Goal: Communication & Community: Connect with others

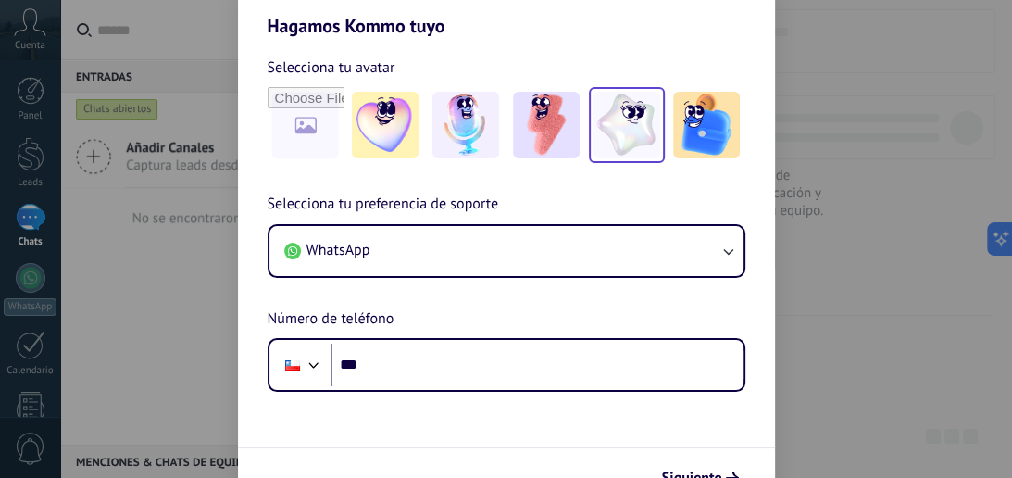
click at [653, 114] on img at bounding box center [626, 125] width 67 height 67
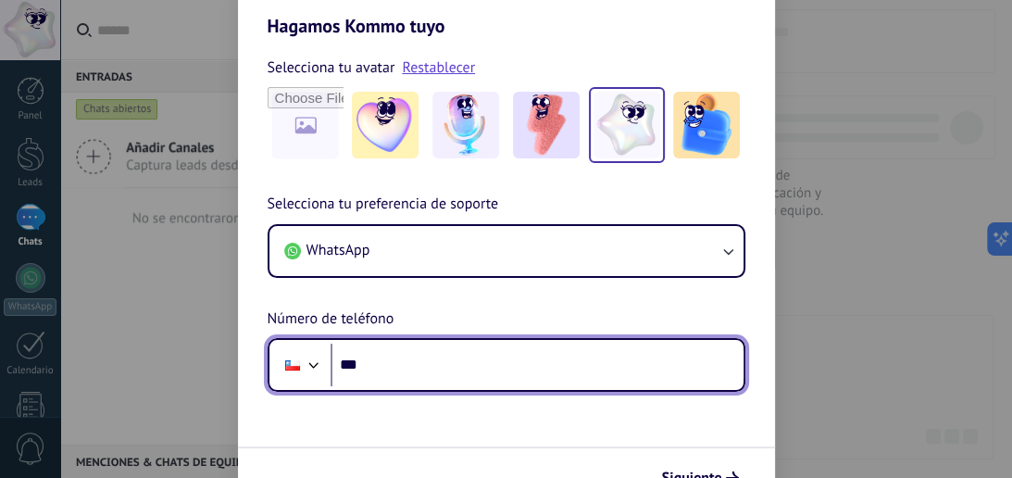
click at [511, 344] on input "***" at bounding box center [536, 364] width 413 height 43
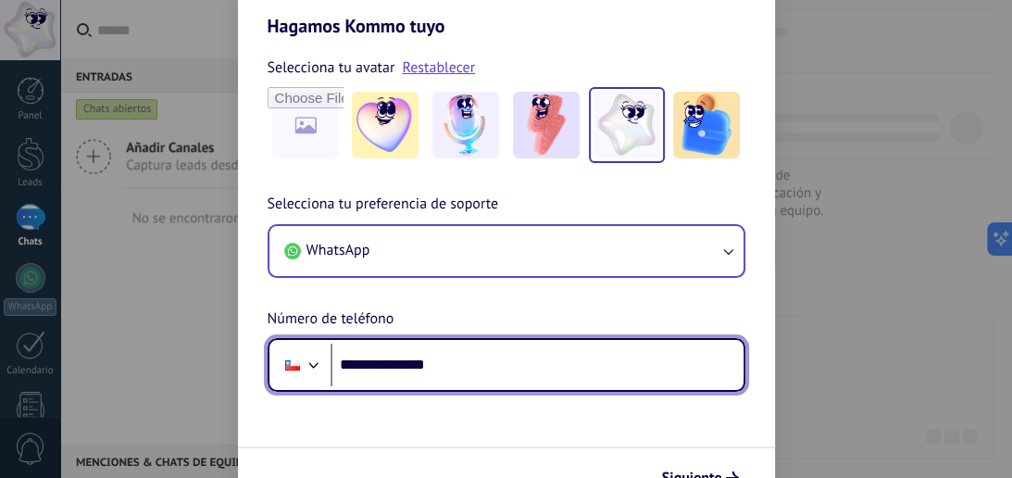
type input "**********"
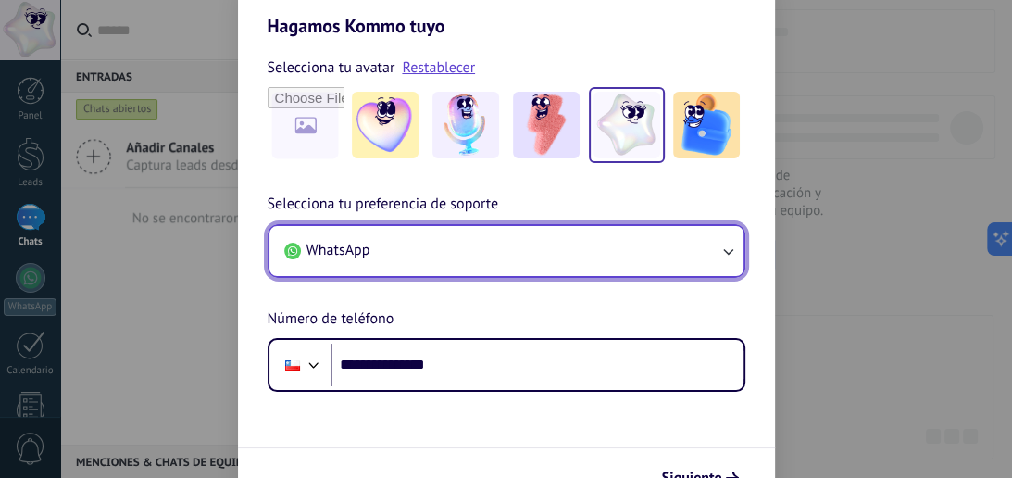
click at [673, 248] on button "WhatsApp" at bounding box center [506, 251] width 474 height 50
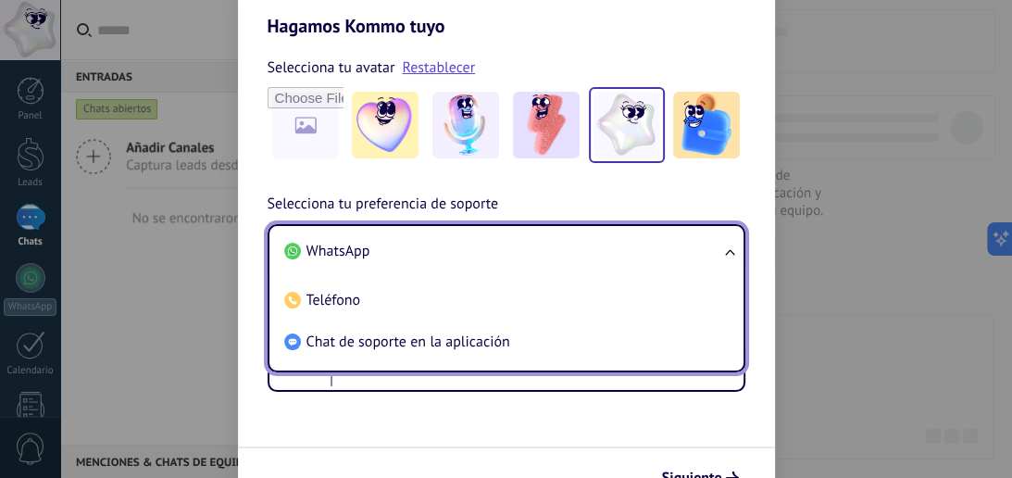
click at [673, 248] on li "WhatsApp" at bounding box center [503, 251] width 452 height 42
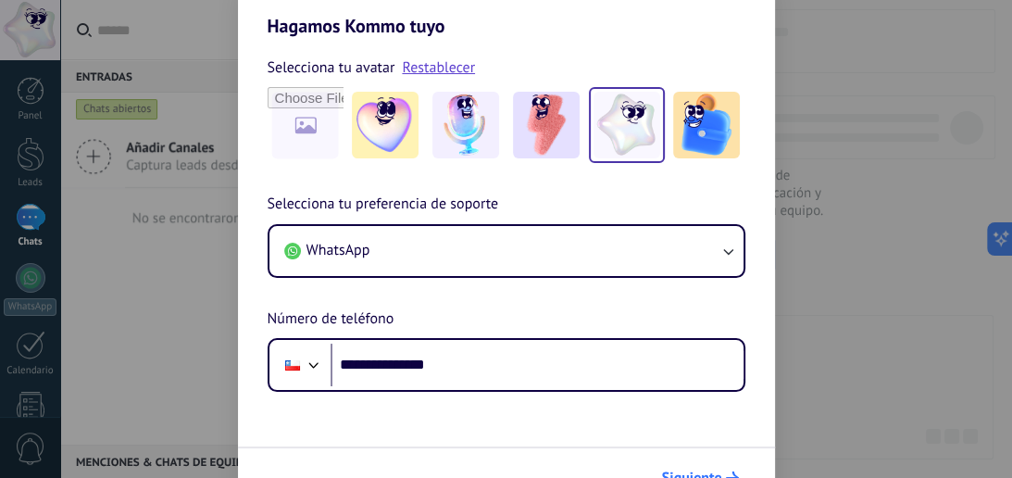
click at [703, 474] on span "Siguiente" at bounding box center [692, 477] width 60 height 13
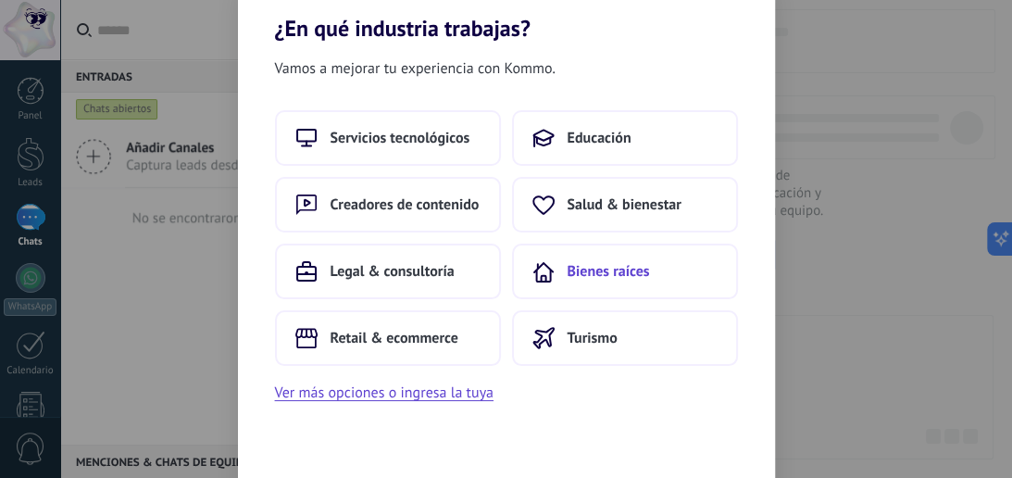
click at [570, 269] on span "Bienes raíces" at bounding box center [608, 271] width 82 height 19
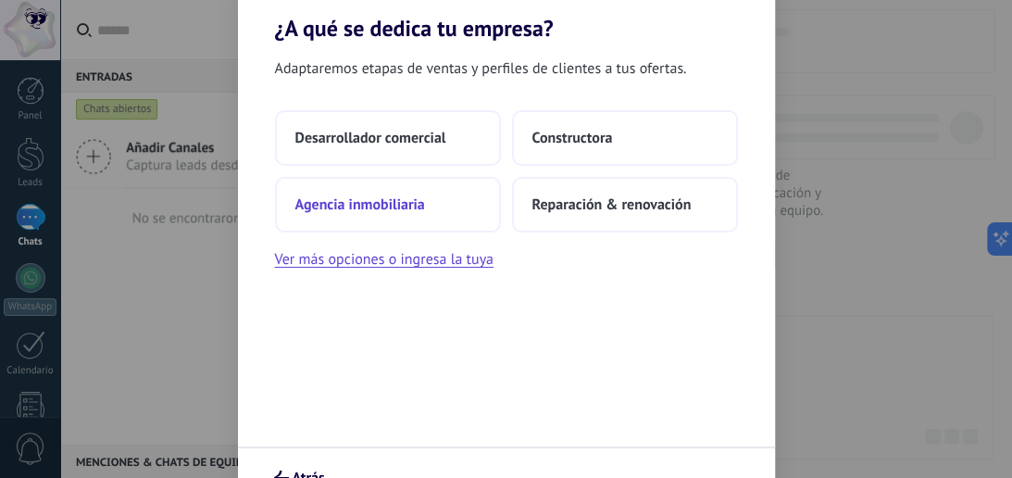
click at [433, 208] on button "Agencia inmobiliaria" at bounding box center [388, 205] width 226 height 56
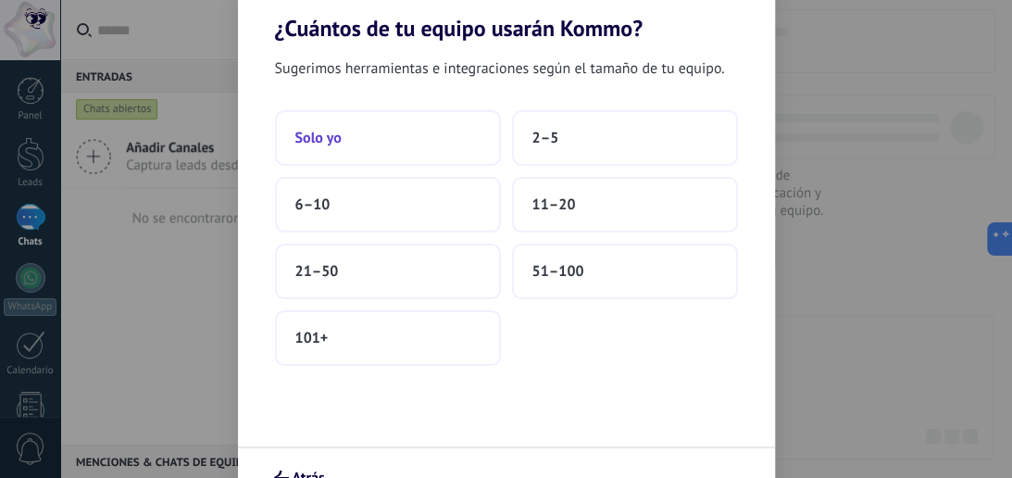
click at [407, 134] on button "Solo yo" at bounding box center [388, 138] width 226 height 56
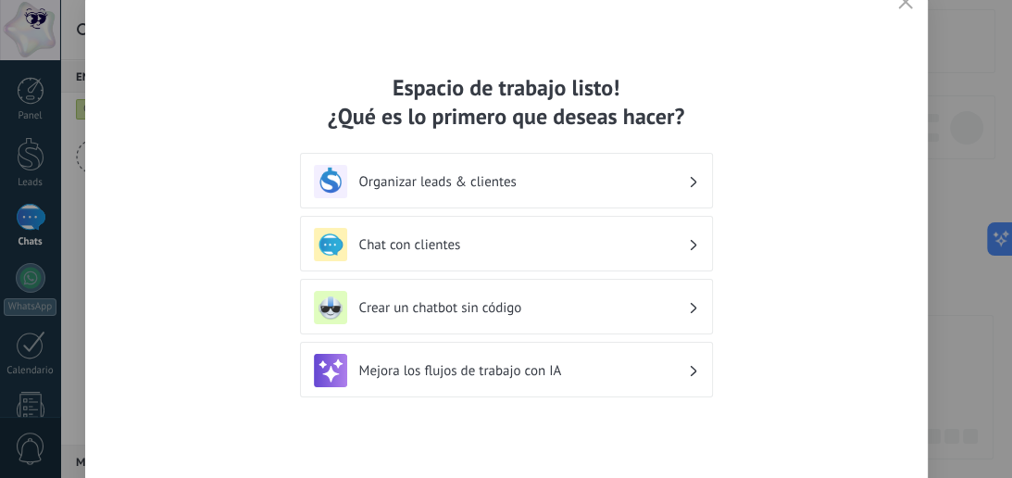
click at [612, 179] on h3 "Organizar leads & clientes" at bounding box center [523, 182] width 329 height 18
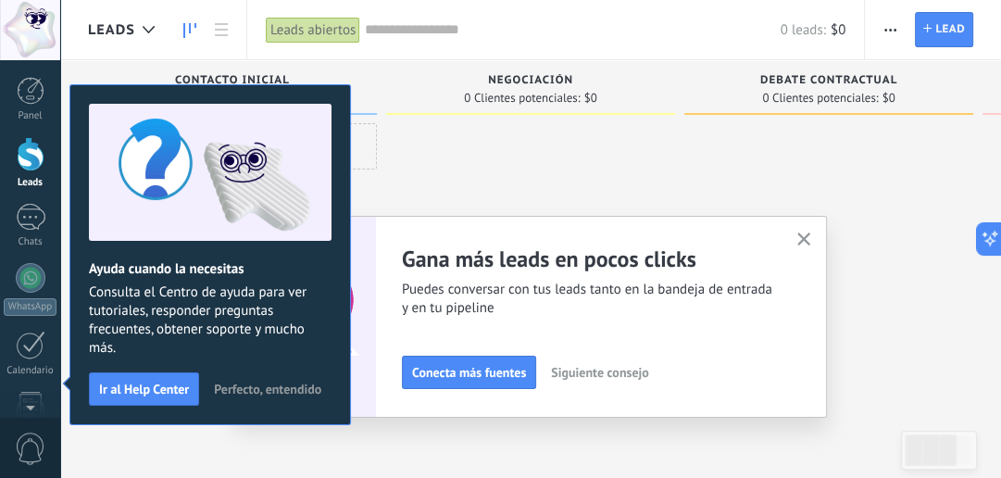
click at [651, 172] on div at bounding box center [530, 241] width 289 height 236
click at [285, 390] on span "Perfecto, entendido" at bounding box center [267, 388] width 107 height 13
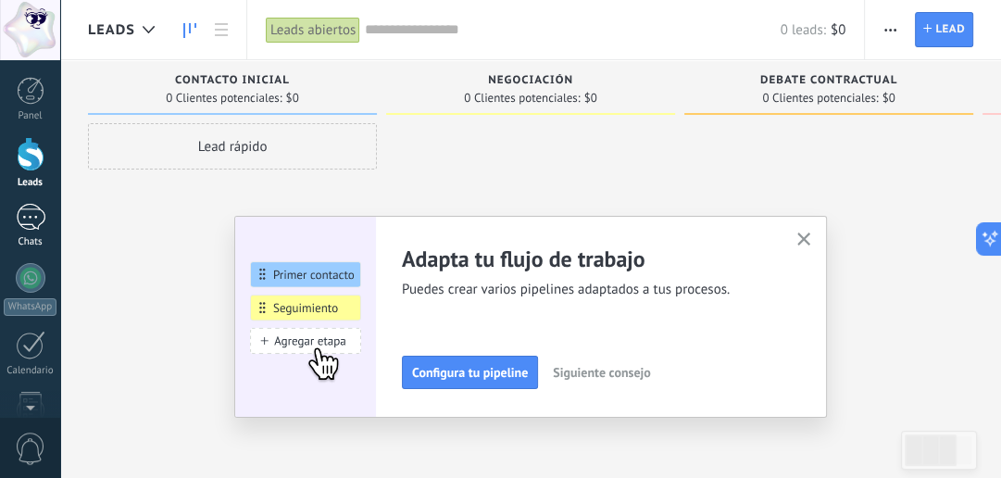
click at [25, 227] on div at bounding box center [31, 217] width 30 height 27
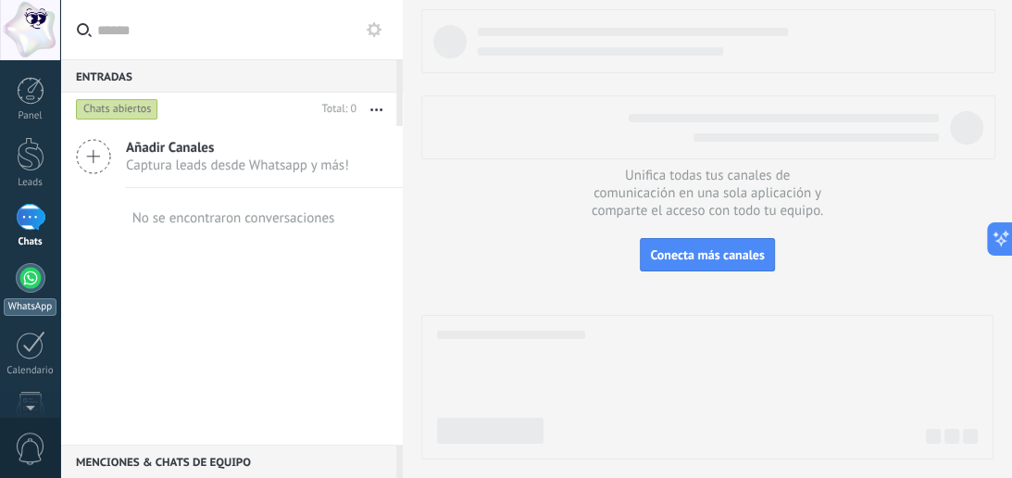
click at [30, 289] on div at bounding box center [31, 278] width 30 height 30
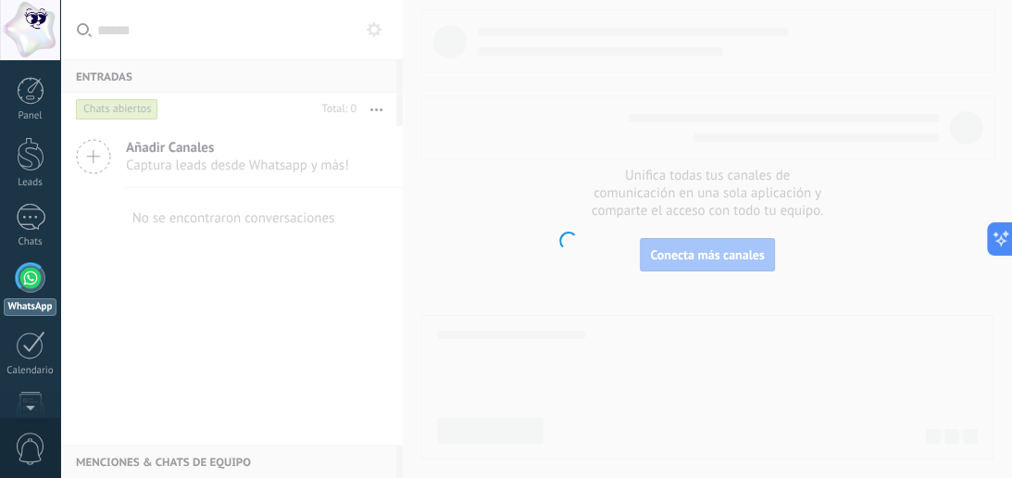
scroll to position [52, 0]
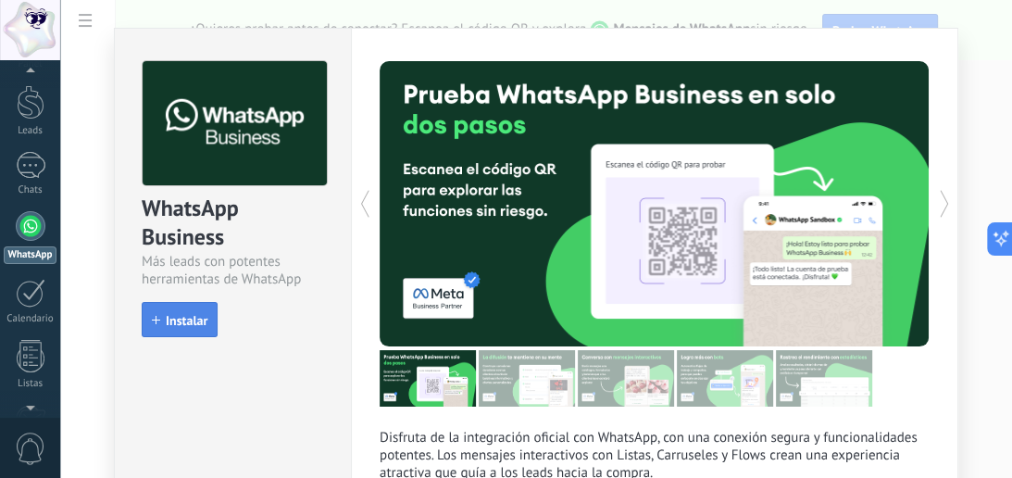
click at [188, 316] on span "Instalar" at bounding box center [187, 320] width 42 height 13
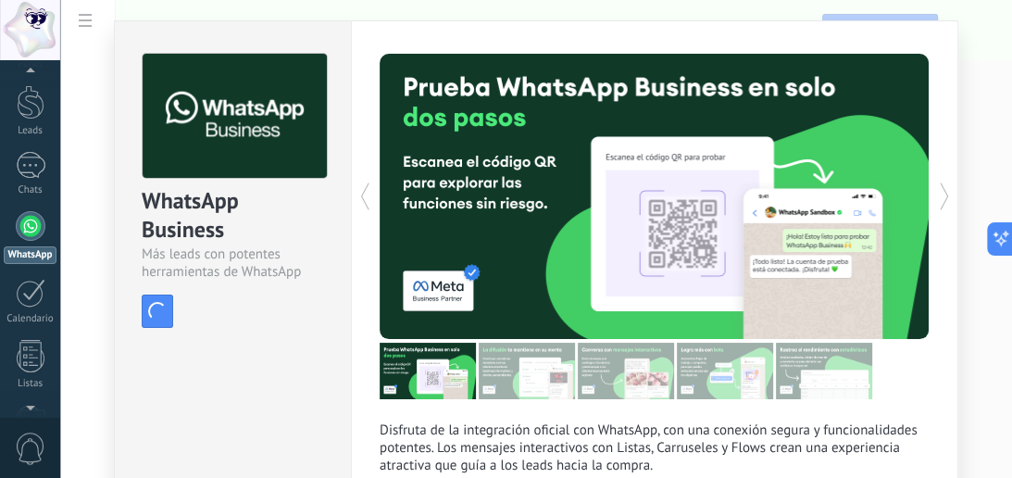
scroll to position [0, 0]
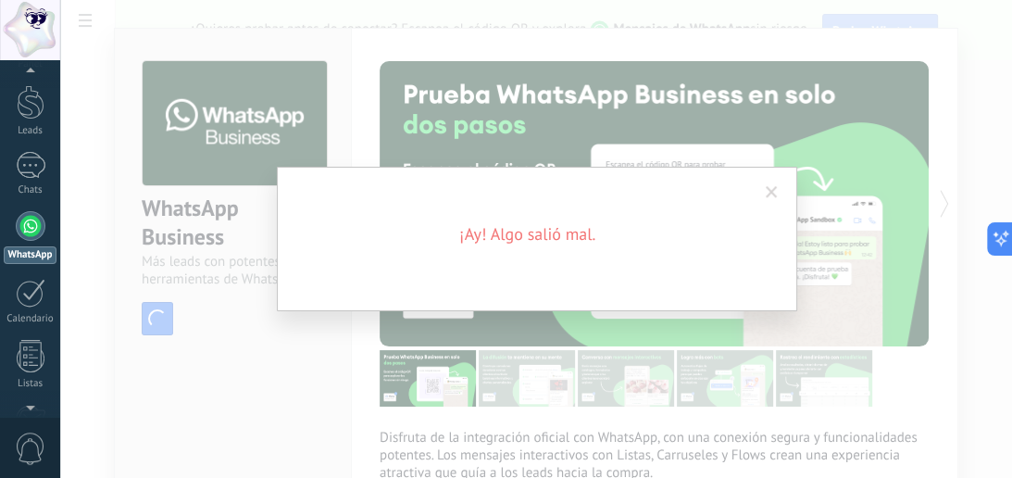
click at [765, 193] on span at bounding box center [771, 192] width 12 height 13
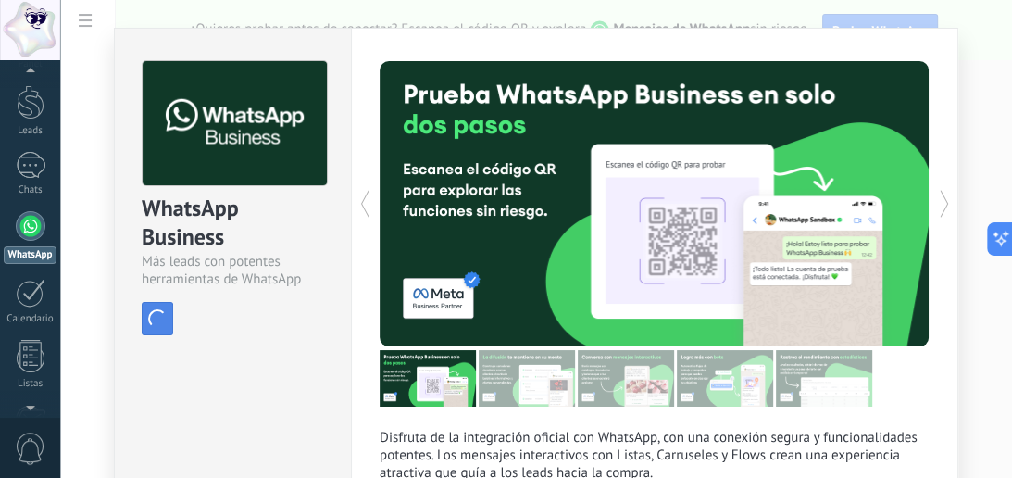
click at [152, 326] on span "button" at bounding box center [157, 318] width 24 height 24
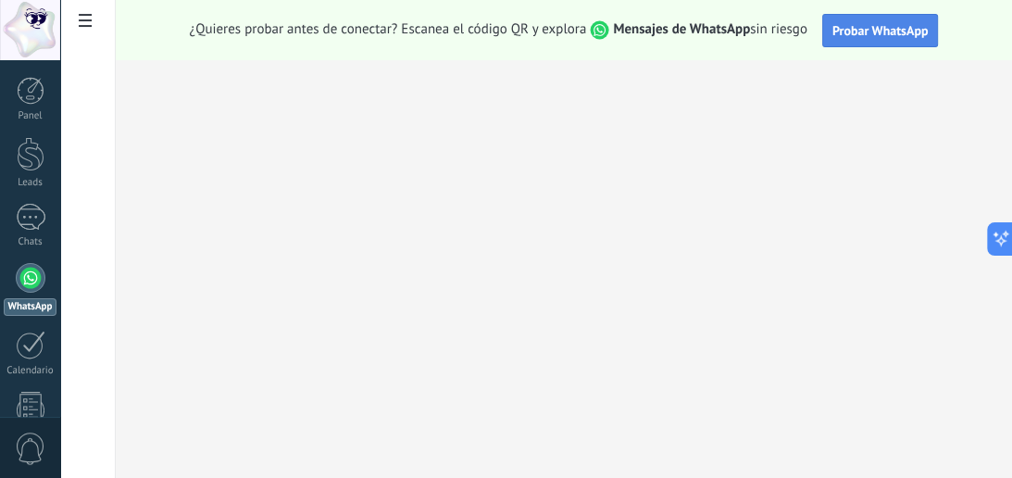
click at [859, 35] on span "Probar WhatsApp" at bounding box center [880, 30] width 96 height 17
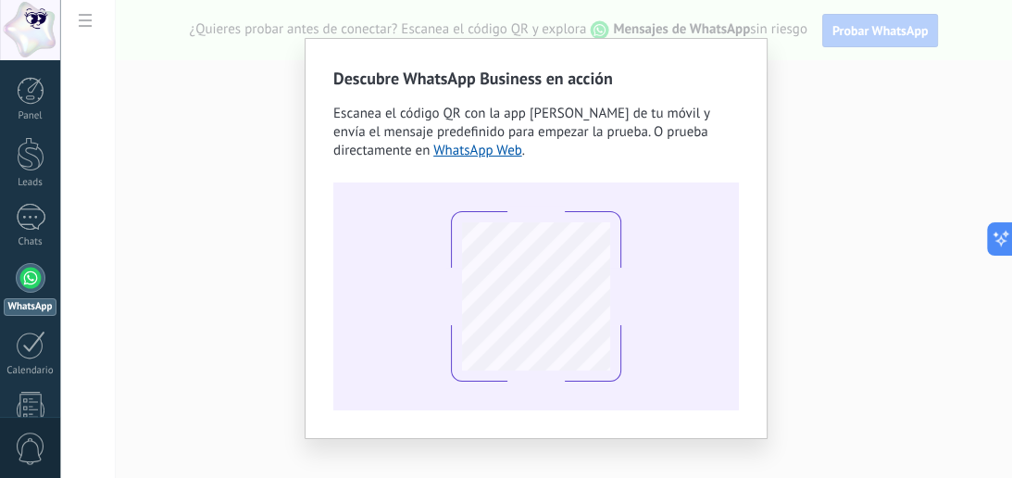
scroll to position [43, 0]
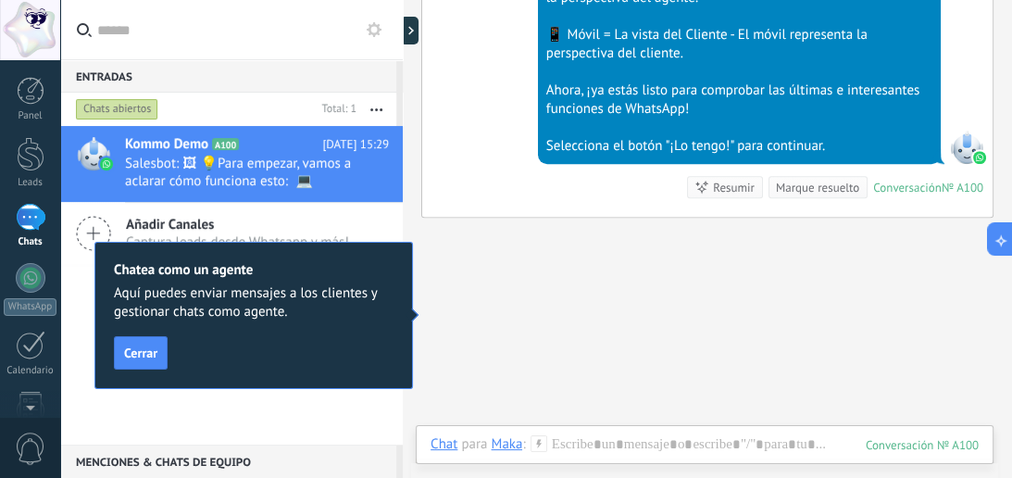
scroll to position [815, 0]
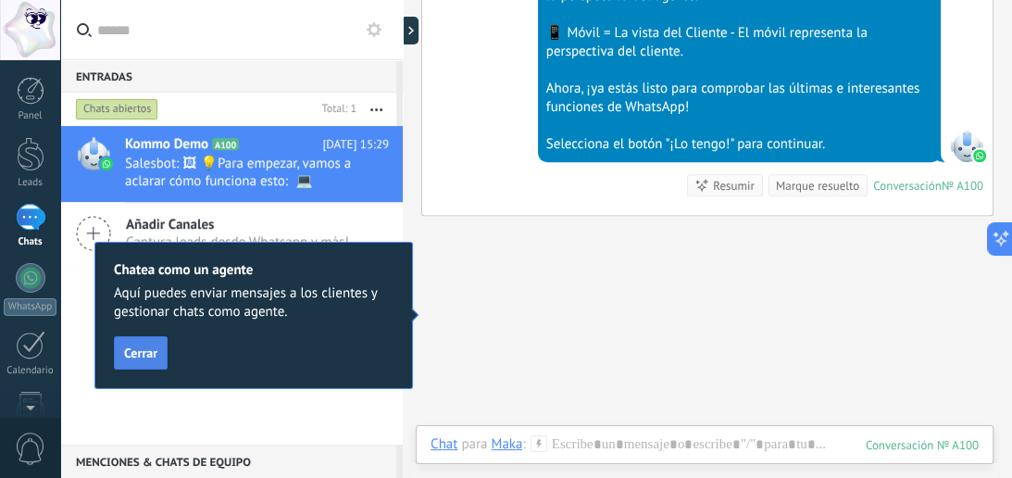
click at [135, 352] on span "Cerrar" at bounding box center [140, 352] width 33 height 13
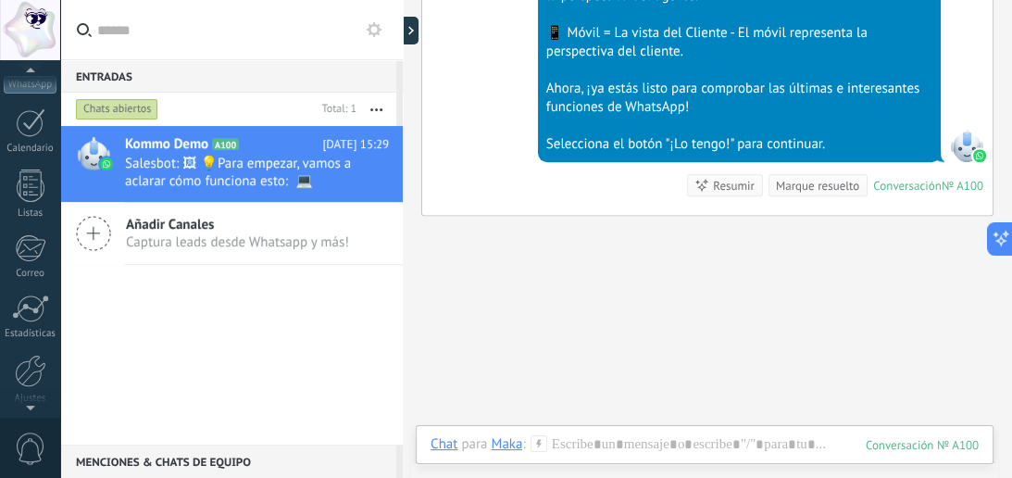
scroll to position [292, 0]
click at [26, 305] on div at bounding box center [30, 301] width 31 height 32
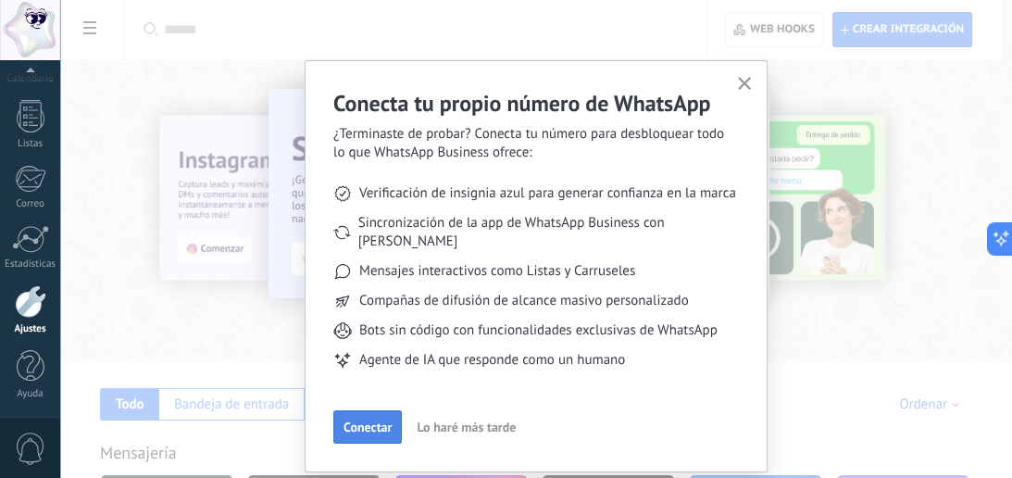
click at [355, 420] on span "Conectar" at bounding box center [367, 426] width 48 height 13
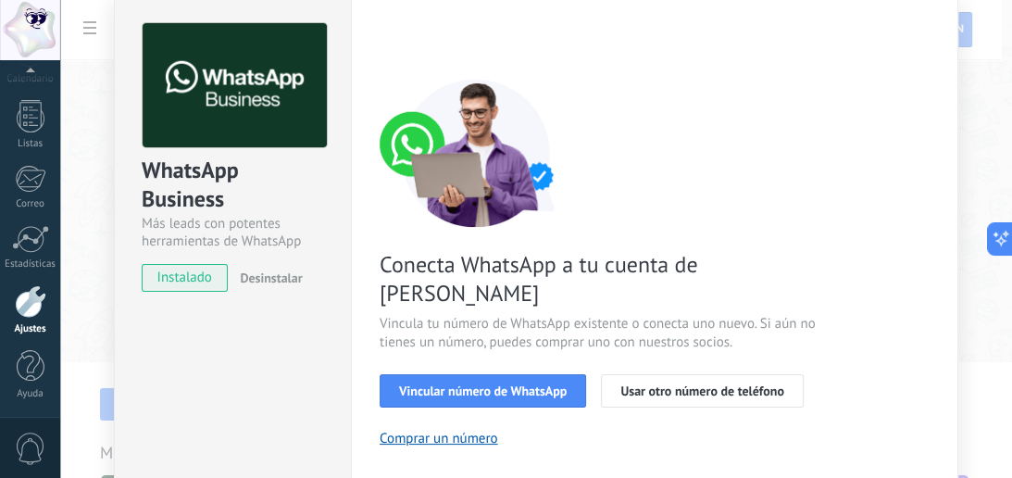
scroll to position [74, 0]
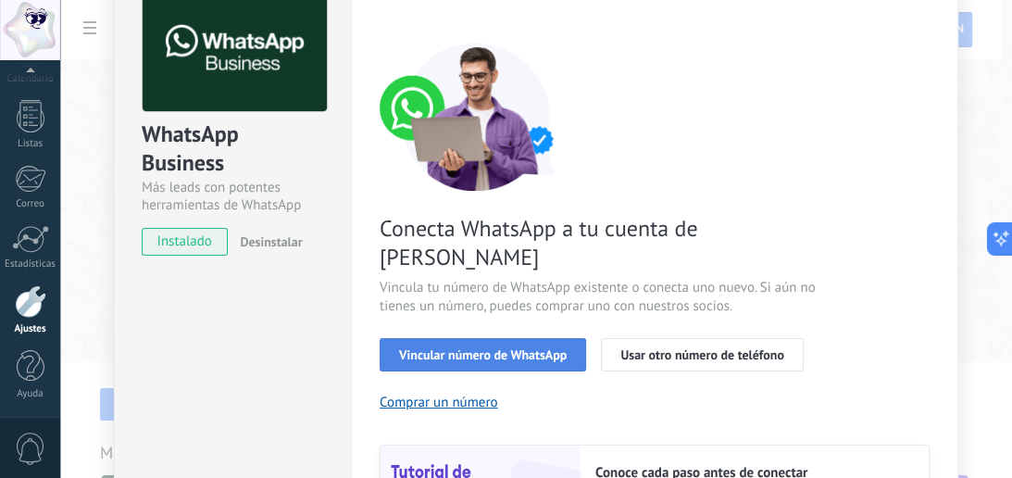
click at [448, 348] on span "Vincular número de WhatsApp" at bounding box center [483, 354] width 168 height 13
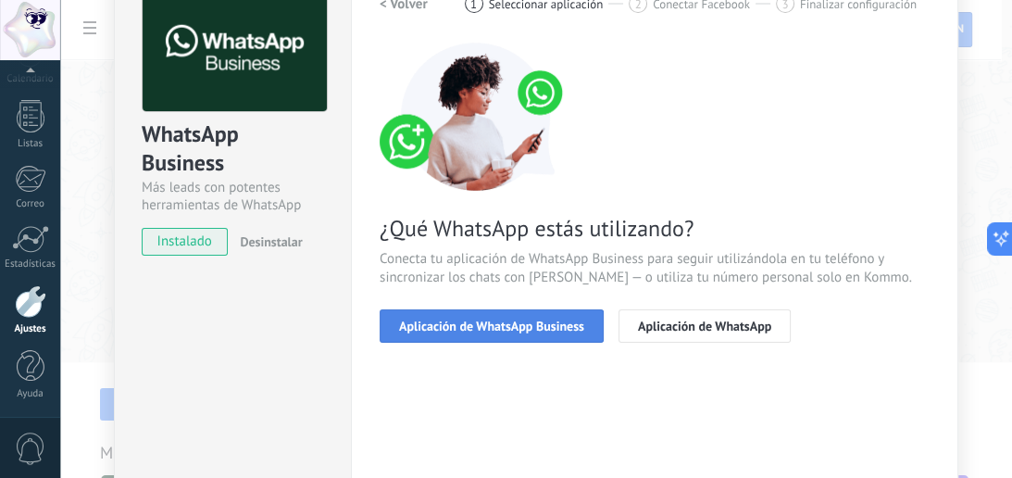
click at [496, 328] on span "Aplicación de WhatsApp Business" at bounding box center [491, 325] width 185 height 13
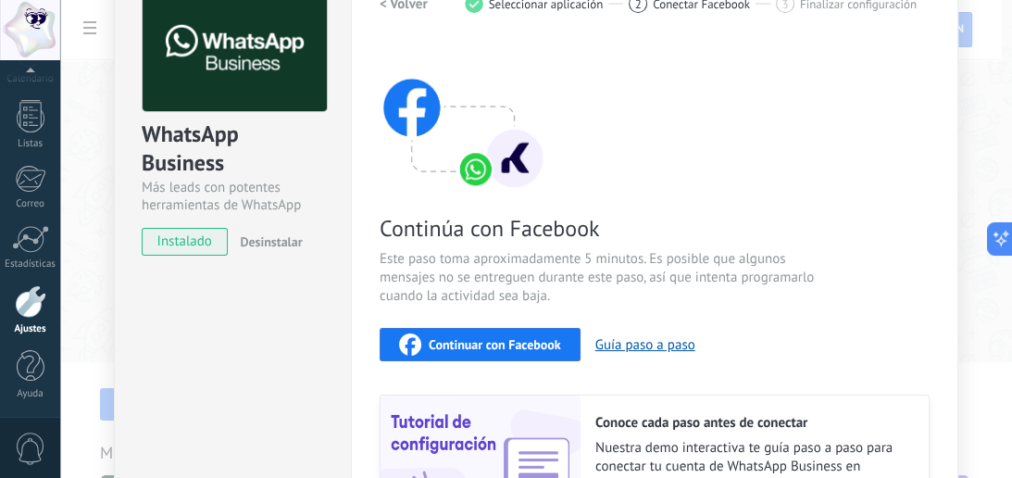
click at [518, 338] on span "Continuar con Facebook" at bounding box center [495, 344] width 132 height 13
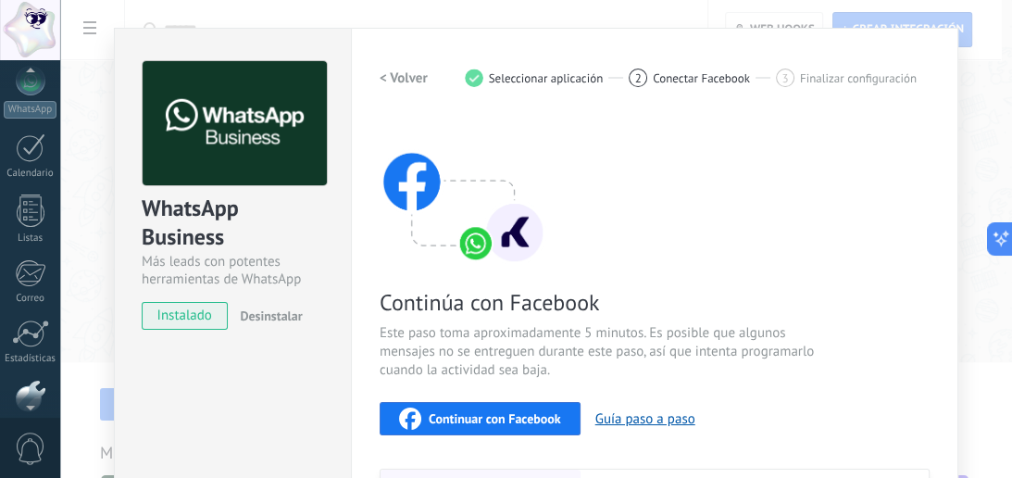
scroll to position [0, 0]
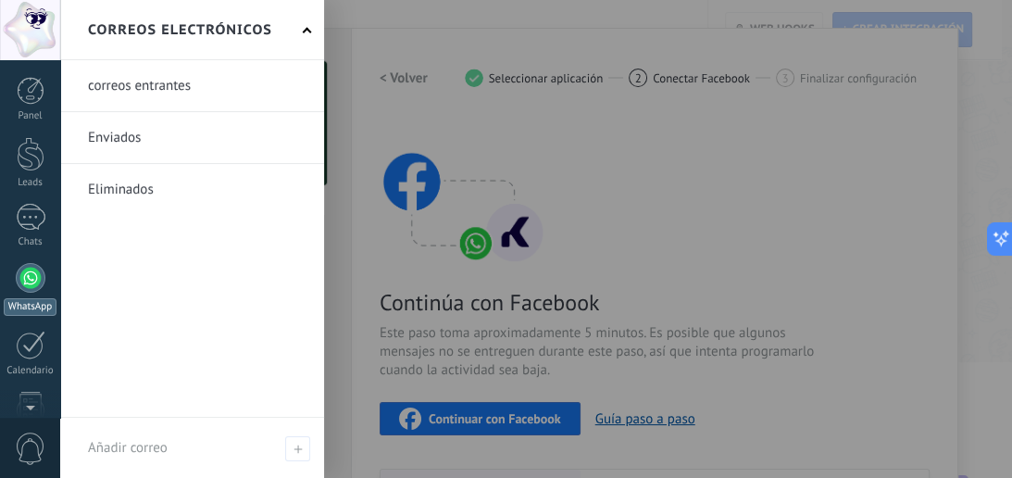
click at [26, 281] on div at bounding box center [31, 278] width 30 height 30
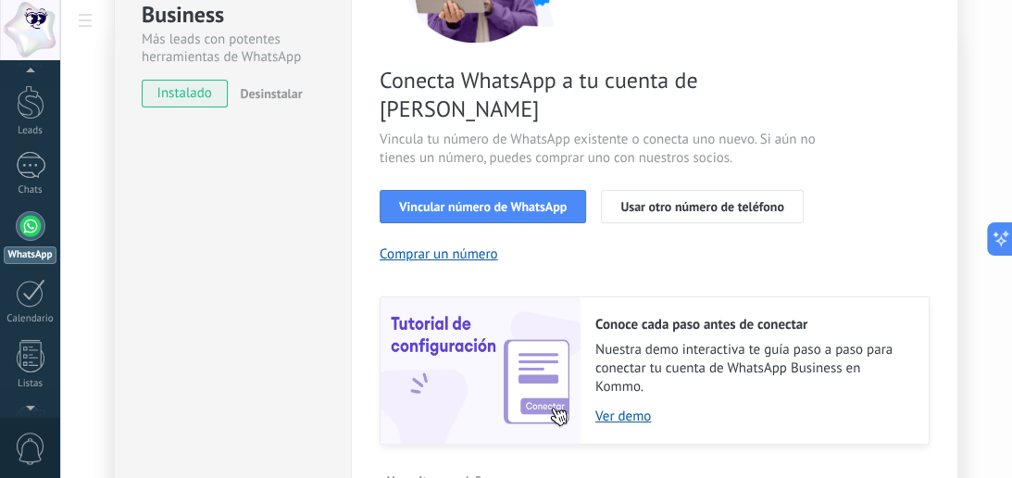
scroll to position [311, 0]
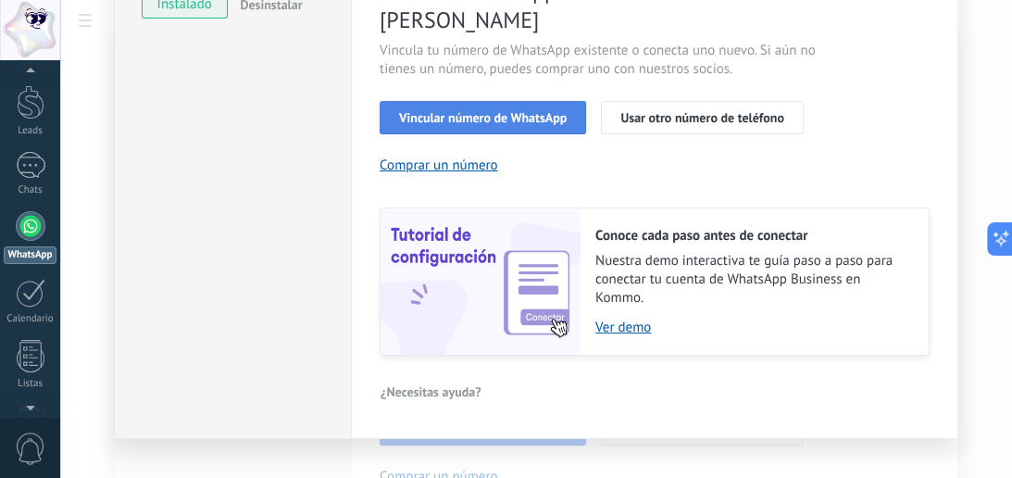
click at [517, 111] on span "Vincular número de WhatsApp" at bounding box center [483, 117] width 168 height 13
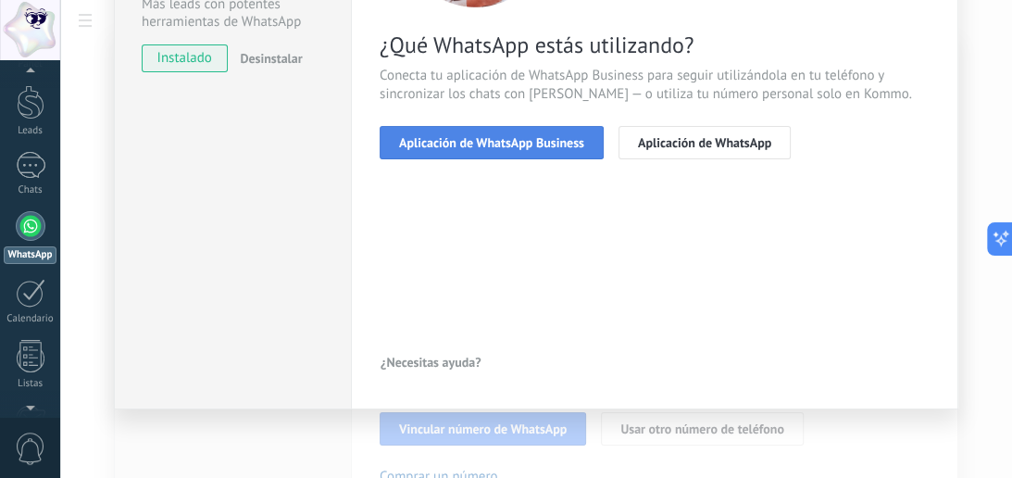
click at [531, 137] on span "Aplicación de WhatsApp Business" at bounding box center [491, 142] width 185 height 13
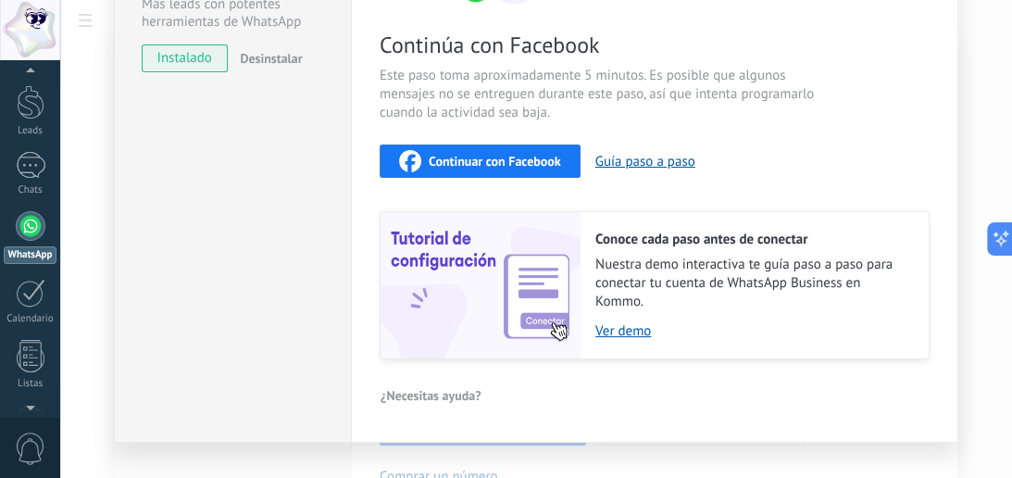
click at [503, 159] on span "Continuar con Facebook" at bounding box center [495, 161] width 132 height 13
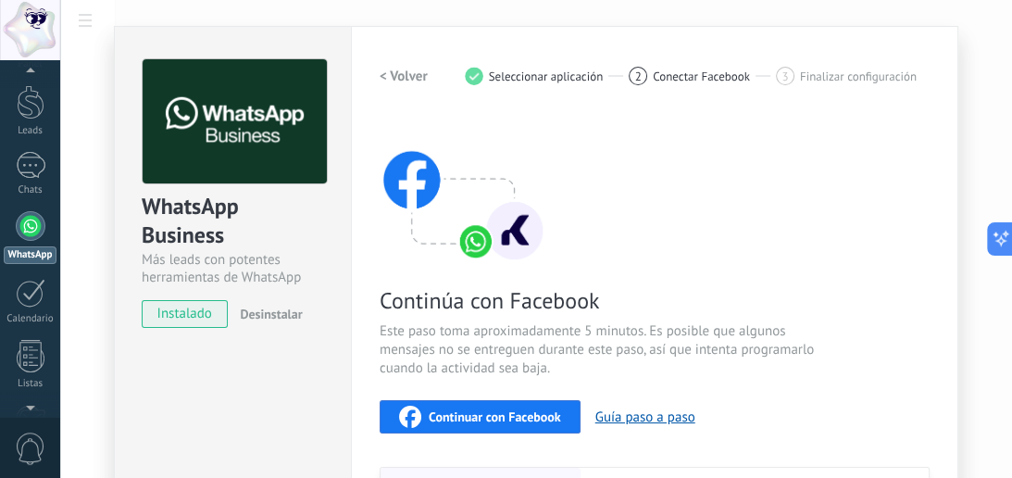
scroll to position [0, 0]
